Goal: Task Accomplishment & Management: Use online tool/utility

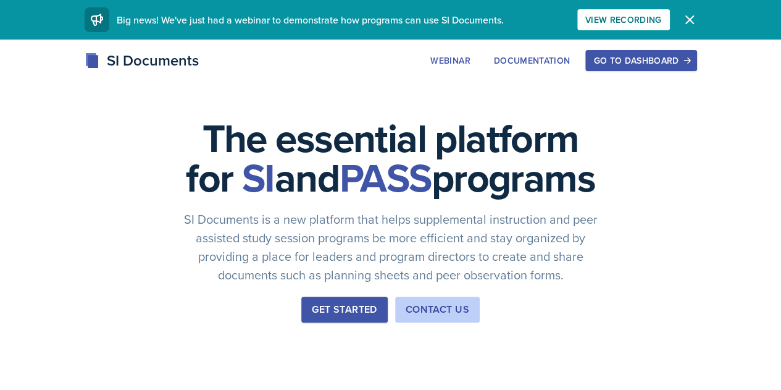
click at [689, 64] on div "Go to Dashboard" at bounding box center [640, 61] width 95 height 10
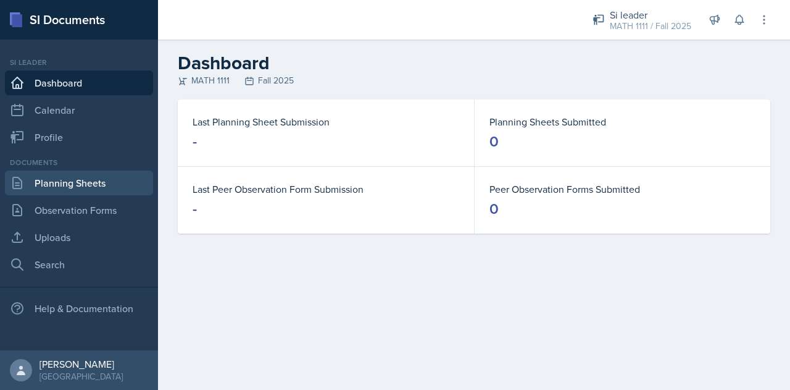
click at [77, 183] on link "Planning Sheets" at bounding box center [79, 182] width 148 height 25
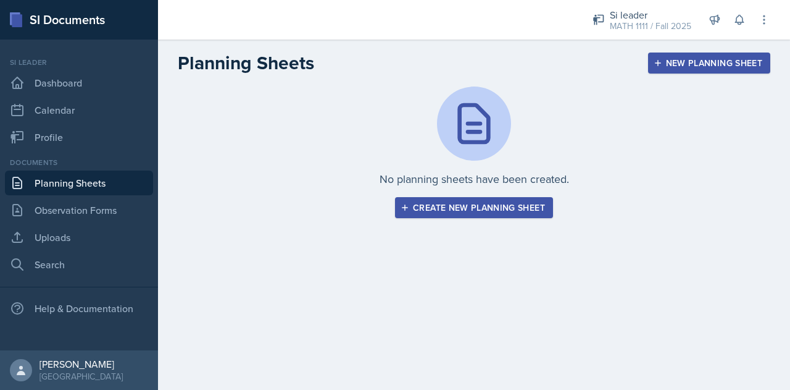
click at [453, 199] on button "Create new planning sheet" at bounding box center [474, 207] width 158 height 21
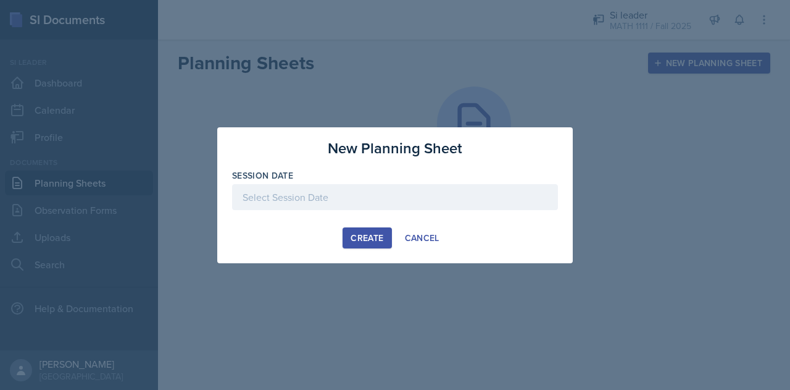
click at [351, 201] on div at bounding box center [395, 197] width 326 height 26
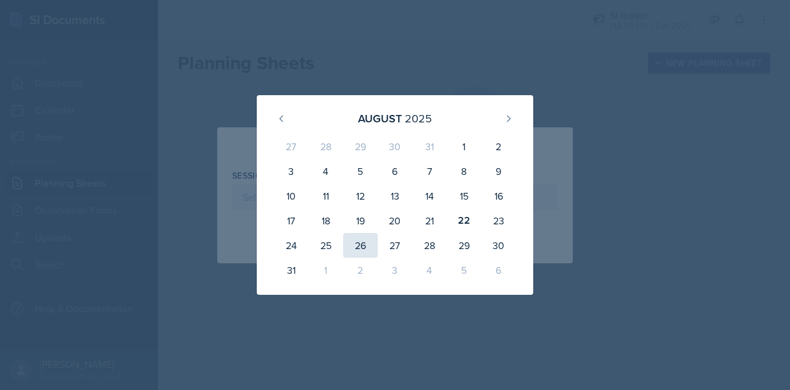
click at [358, 244] on div "26" at bounding box center [360, 245] width 35 height 25
type input "[DATE]"
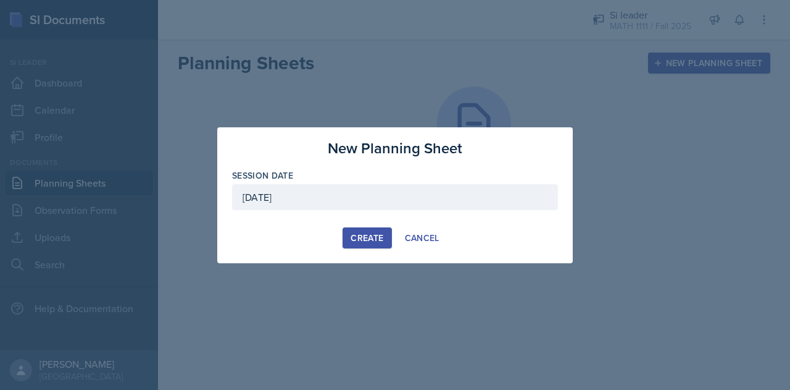
click at [364, 240] on div "Create" at bounding box center [367, 238] width 33 height 10
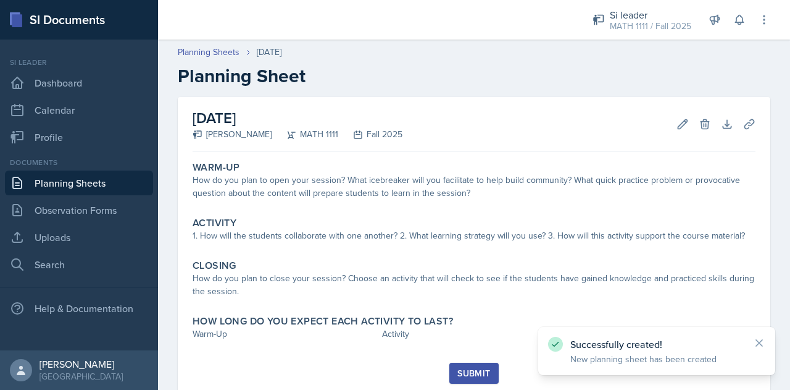
scroll to position [37, 0]
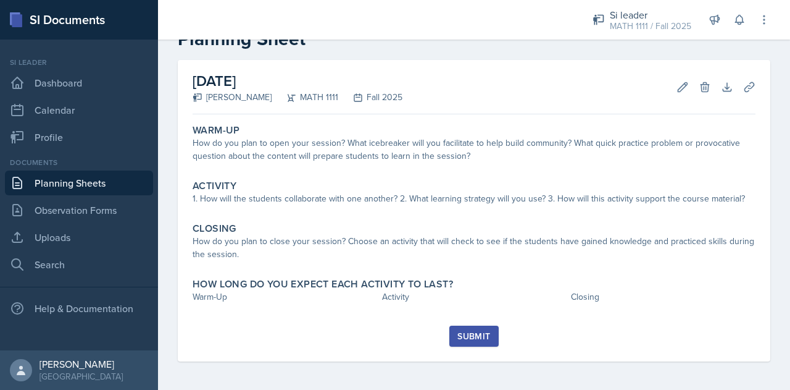
drag, startPoint x: 423, startPoint y: 192, endPoint x: 463, endPoint y: 83, distance: 116.4
click at [463, 83] on div "[DATE] [PERSON_NAME] MATH 1111 Fall 2025 Edit Delete Download Uploads Autosaving" at bounding box center [474, 87] width 563 height 54
